Goal: Transaction & Acquisition: Register for event/course

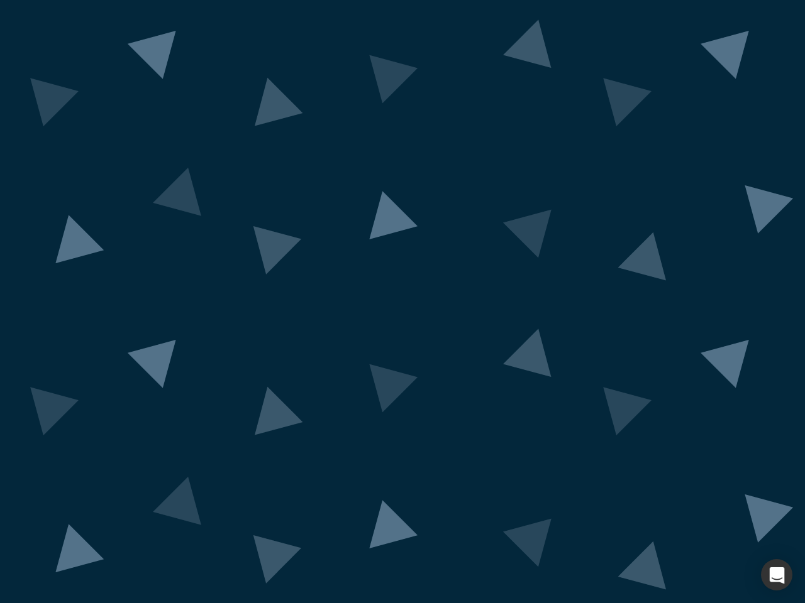
click at [776, 575] on div "button" at bounding box center [776, 574] width 31 height 31
